Goal: Submit feedback/report problem: Submit feedback/report problem

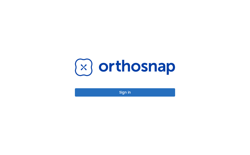
click at [156, 93] on button "Sign in" at bounding box center [125, 92] width 100 height 8
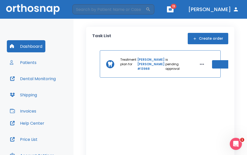
click at [16, 64] on button "Patients" at bounding box center [23, 62] width 33 height 12
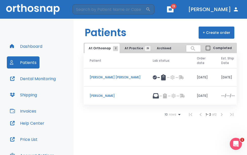
click at [128, 48] on span "At Practice 25" at bounding box center [135, 48] width 23 height 5
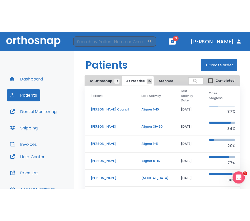
scroll to position [56, 0]
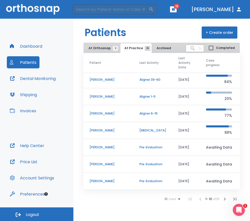
click at [225, 155] on icon "button" at bounding box center [224, 199] width 6 height 6
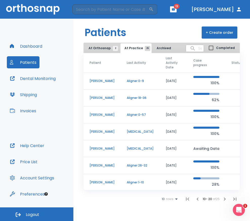
scroll to position [56, 0]
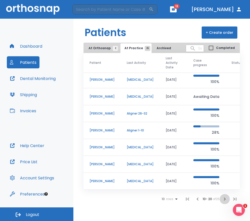
click at [223, 155] on icon "button" at bounding box center [224, 199] width 6 height 6
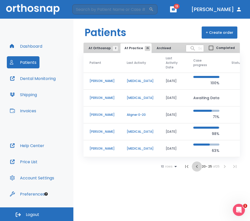
click at [198, 155] on icon "button" at bounding box center [197, 167] width 6 height 6
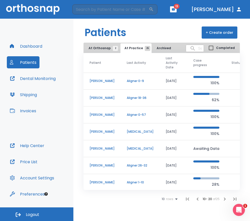
click at [103, 155] on td "Andrew McConnell" at bounding box center [101, 182] width 37 height 17
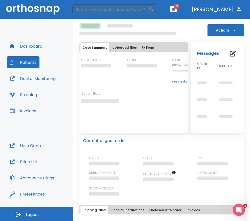
click at [103, 155] on span at bounding box center [104, 179] width 30 height 4
click at [40, 80] on button "Dental Monitoring" at bounding box center [33, 79] width 52 height 12
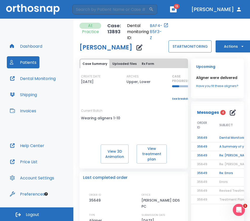
click at [177, 47] on button "START MONITORING" at bounding box center [189, 46] width 43 height 12
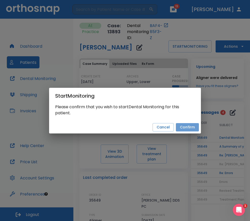
click at [191, 125] on button "Confirm" at bounding box center [187, 127] width 23 height 8
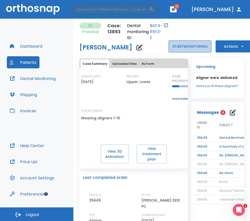
click at [191, 48] on button "START MONITORING" at bounding box center [189, 46] width 43 height 12
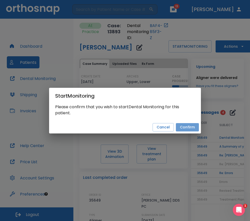
click at [187, 128] on button "Confirm" at bounding box center [187, 127] width 23 height 8
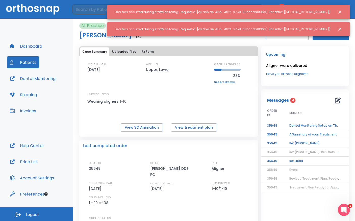
click at [250, 126] on td "Dental Monitoring Setup on The Delivery Day" at bounding box center [315, 126] width 63 height 9
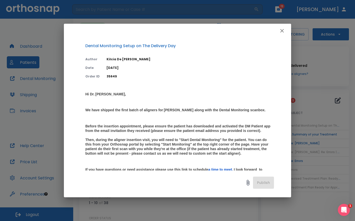
click at [250, 30] on icon "button" at bounding box center [283, 31] width 4 height 4
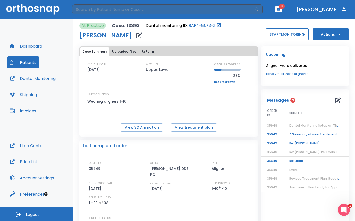
click at [250, 34] on button "START MONITORING" at bounding box center [287, 34] width 43 height 12
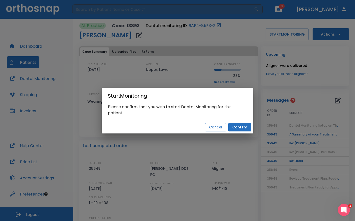
click at [241, 131] on button "Confirm" at bounding box center [240, 127] width 23 height 8
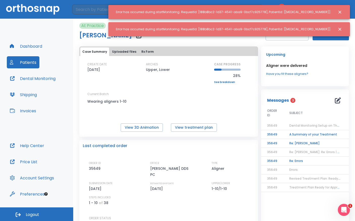
click at [250, 30] on icon "Close notification" at bounding box center [340, 29] width 5 height 5
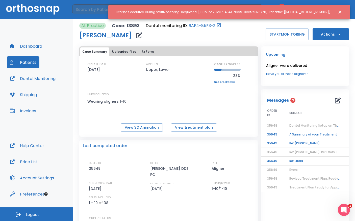
click at [250, 12] on icon "Close notification" at bounding box center [340, 12] width 3 height 3
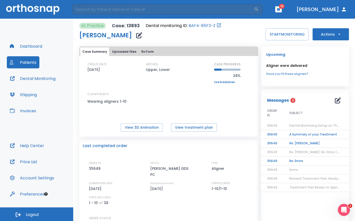
click at [250, 37] on button "Actions" at bounding box center [331, 34] width 36 height 12
click at [250, 38] on div at bounding box center [177, 110] width 355 height 221
click at [250, 125] on span "Dental Monitoring Setup on The Delivery Day" at bounding box center [325, 126] width 70 height 4
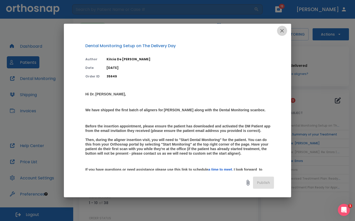
click at [250, 30] on icon "button" at bounding box center [282, 31] width 6 height 6
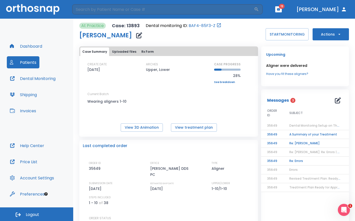
click at [250, 99] on icon "button" at bounding box center [338, 101] width 6 height 6
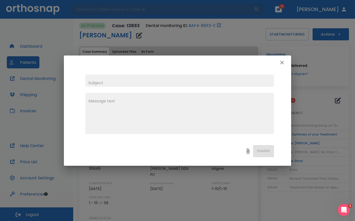
click at [126, 86] on input "text" at bounding box center [179, 81] width 189 height 12
type input "dental montioring"
type textarea "hi, I am getting an error when I push the start monitoring button"
click at [250, 153] on button "Publish" at bounding box center [263, 151] width 21 height 12
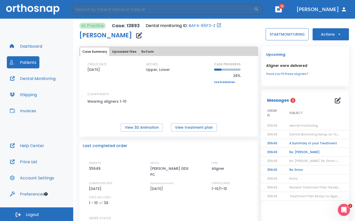
click at [250, 36] on button "START MONITORING" at bounding box center [287, 34] width 43 height 12
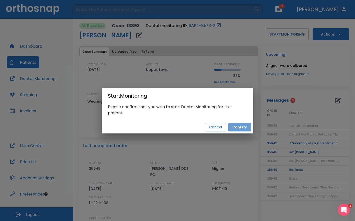
click at [240, 127] on button "Confirm" at bounding box center [240, 127] width 23 height 8
